Goal: Learn about a topic

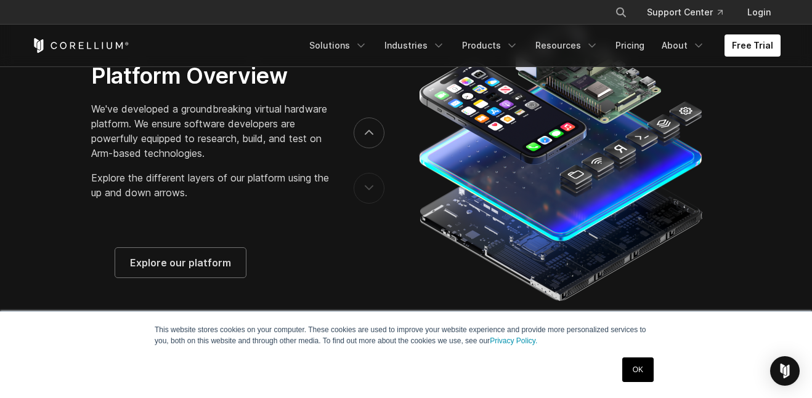
scroll to position [1949, 0]
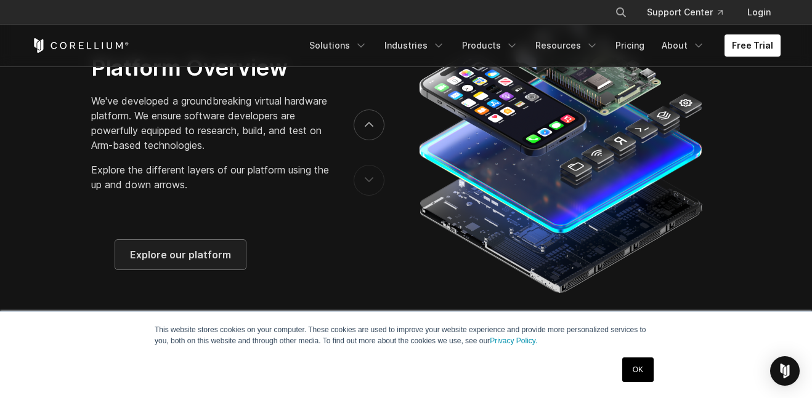
click at [200, 262] on span "Explore our platform" at bounding box center [180, 255] width 101 height 15
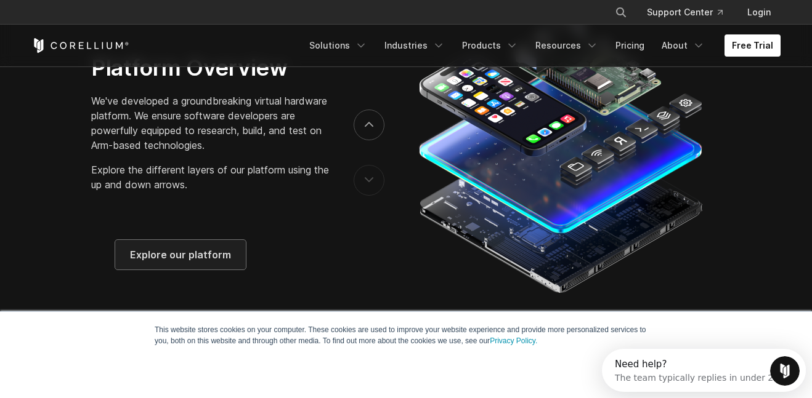
scroll to position [0, 0]
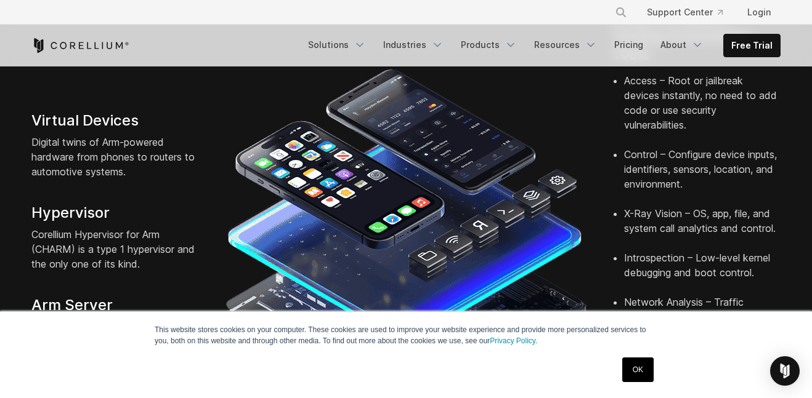
drag, startPoint x: 623, startPoint y: 363, endPoint x: 632, endPoint y: 360, distance: 9.4
click at [625, 363] on link "OK" at bounding box center [637, 370] width 31 height 25
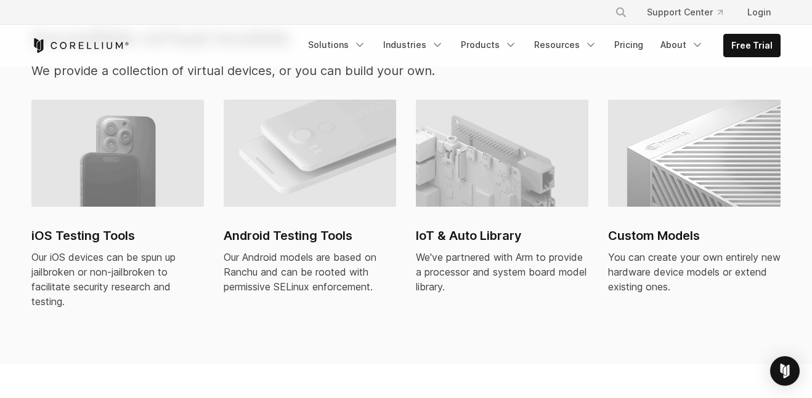
scroll to position [937, 0]
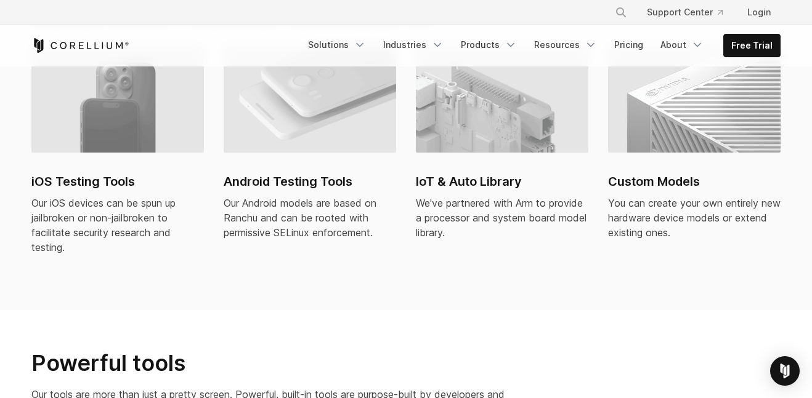
click at [165, 126] on img at bounding box center [117, 99] width 172 height 107
